Goal: Information Seeking & Learning: Learn about a topic

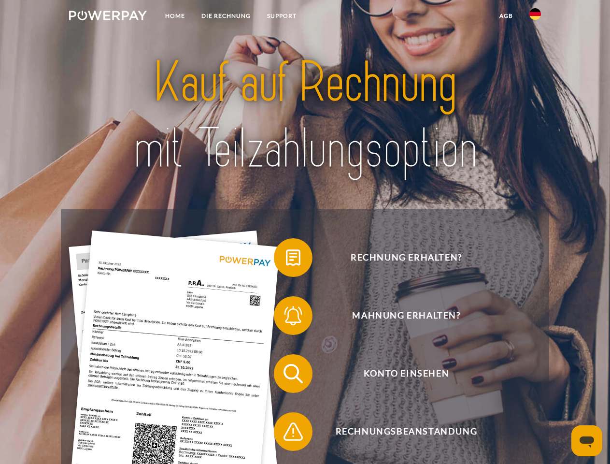
click at [108, 17] on img at bounding box center [108, 16] width 78 height 10
click at [535, 17] on img at bounding box center [535, 14] width 12 height 12
click at [506, 16] on link "agb" at bounding box center [506, 15] width 30 height 17
click at [286, 259] on span at bounding box center [278, 257] width 48 height 48
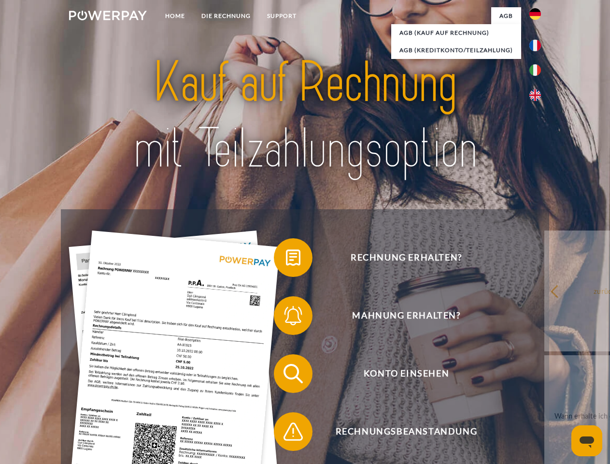
click at [286, 317] on span at bounding box center [278, 315] width 48 height 48
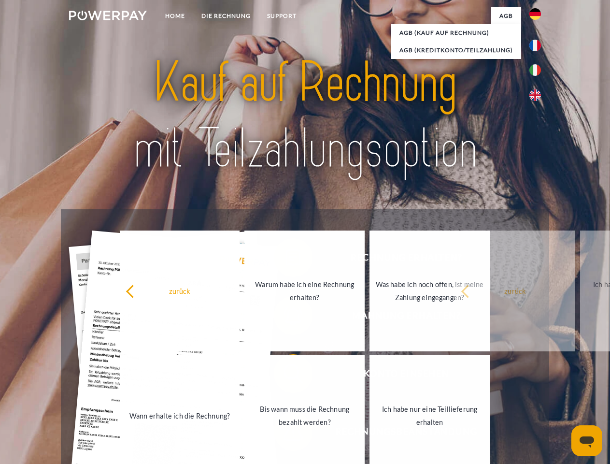
click at [286, 375] on link "Bis wann muss die Rechnung bezahlt werden?" at bounding box center [304, 415] width 120 height 121
click at [369, 433] on link "Ich habe nur eine Teillieferung erhalten" at bounding box center [429, 415] width 120 height 121
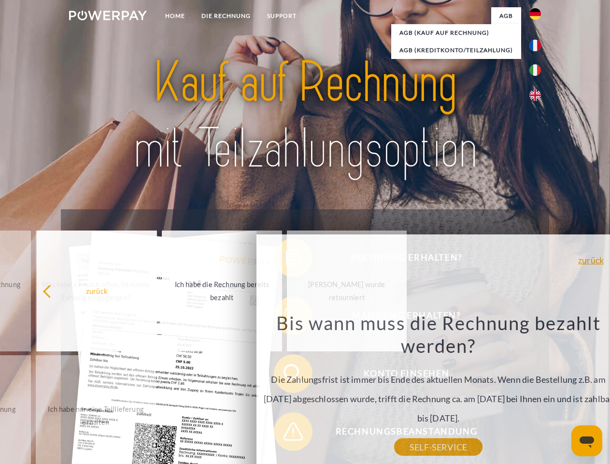
click at [587, 440] on icon "Messaging-Fenster öffnen" at bounding box center [586, 442] width 14 height 12
